Goal: Navigation & Orientation: Find specific page/section

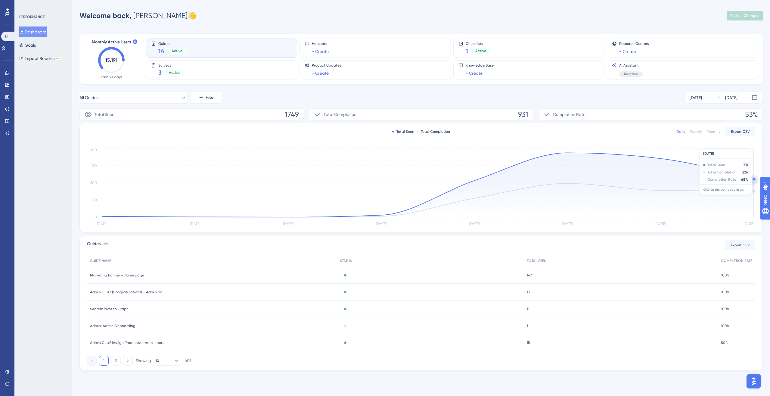
click at [740, 176] on icon at bounding box center [427, 185] width 651 height 64
click at [6, 44] on link at bounding box center [3, 49] width 5 height 10
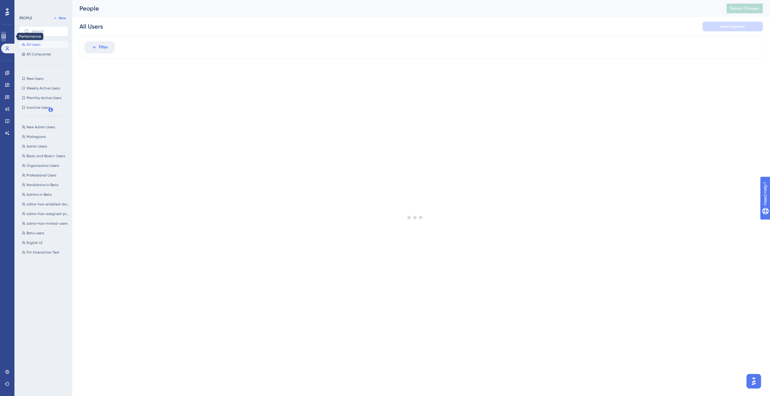
click at [6, 37] on icon at bounding box center [3, 36] width 5 height 5
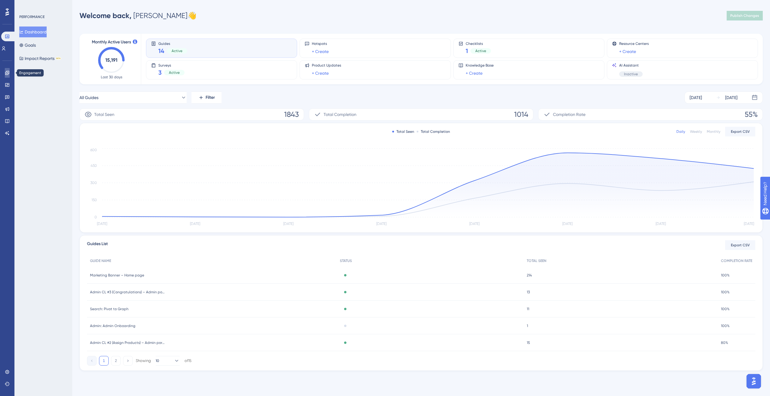
click at [5, 69] on link at bounding box center [7, 73] width 5 height 10
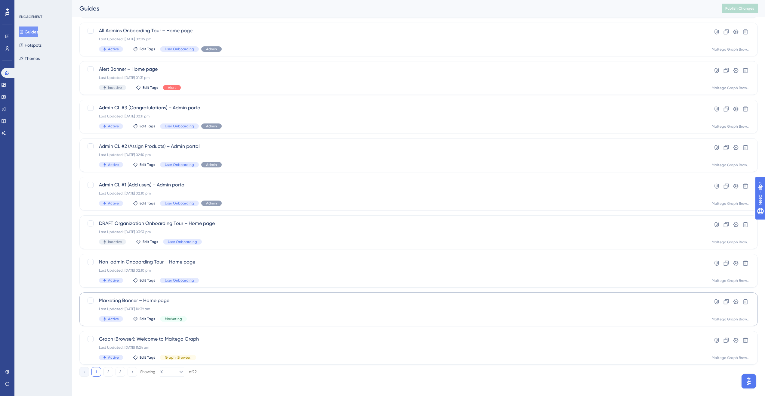
scroll to position [70, 0]
click at [269, 311] on div "Last Updated: [DATE] 10:39 am" at bounding box center [394, 310] width 591 height 5
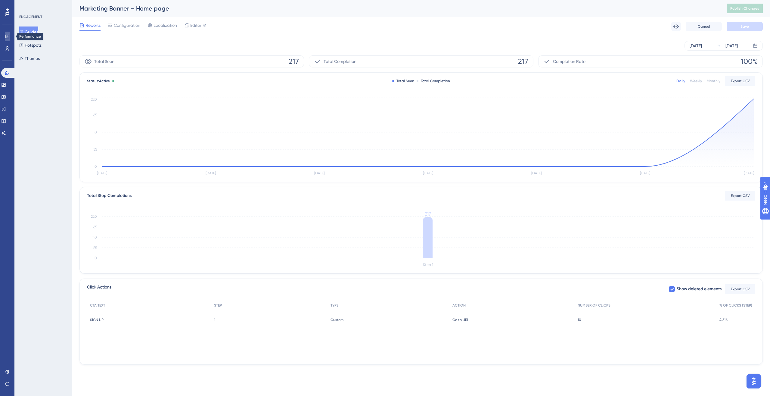
click at [10, 40] on link at bounding box center [7, 37] width 5 height 10
